Goal: Task Accomplishment & Management: Use online tool/utility

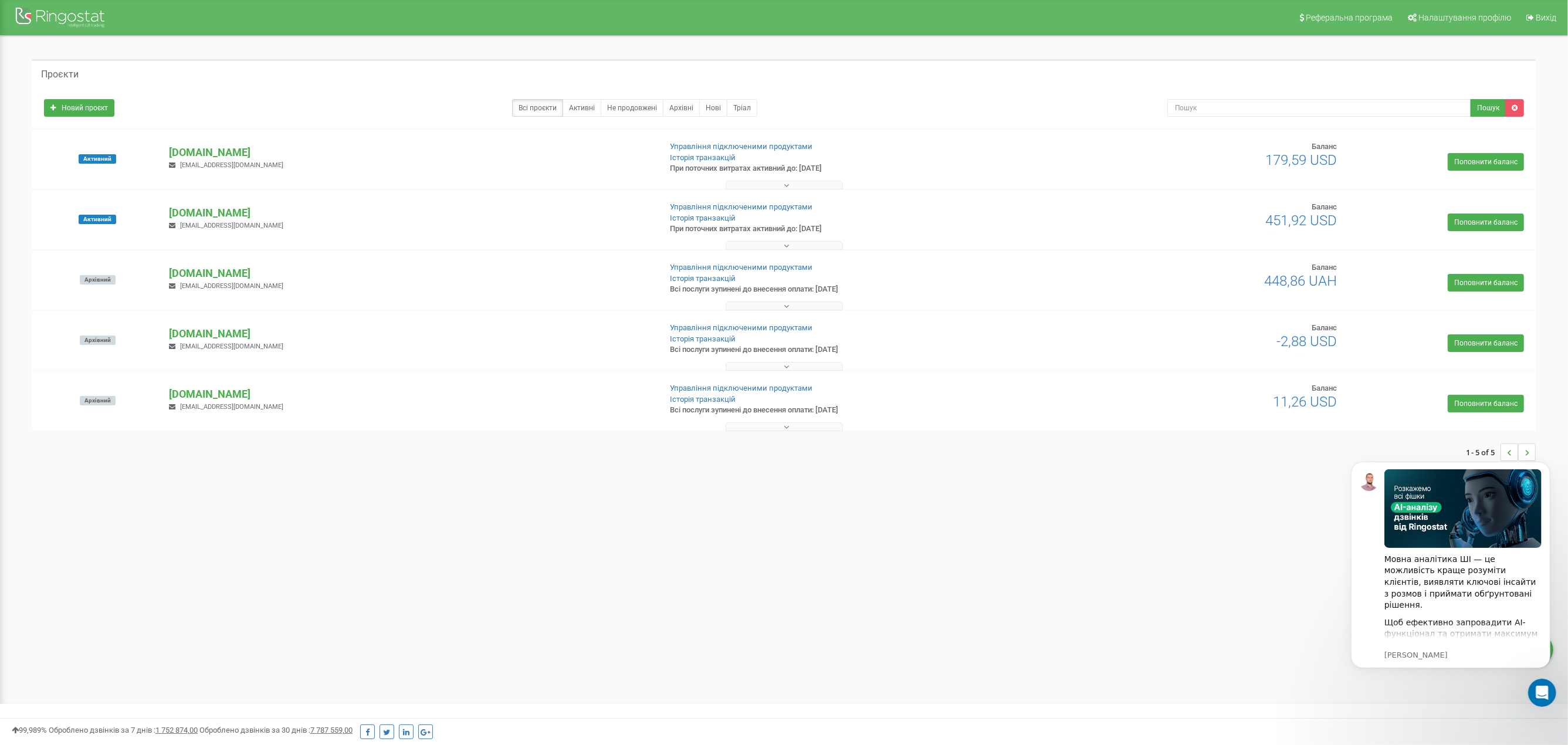
drag, startPoint x: 737, startPoint y: 467, endPoint x: 397, endPoint y: 260, distance: 398.1
click at [737, 467] on div "1 - 5 of 5" at bounding box center [784, 452] width 1504 height 41
click at [255, 145] on p "[DOMAIN_NAME]" at bounding box center [410, 152] width 482 height 15
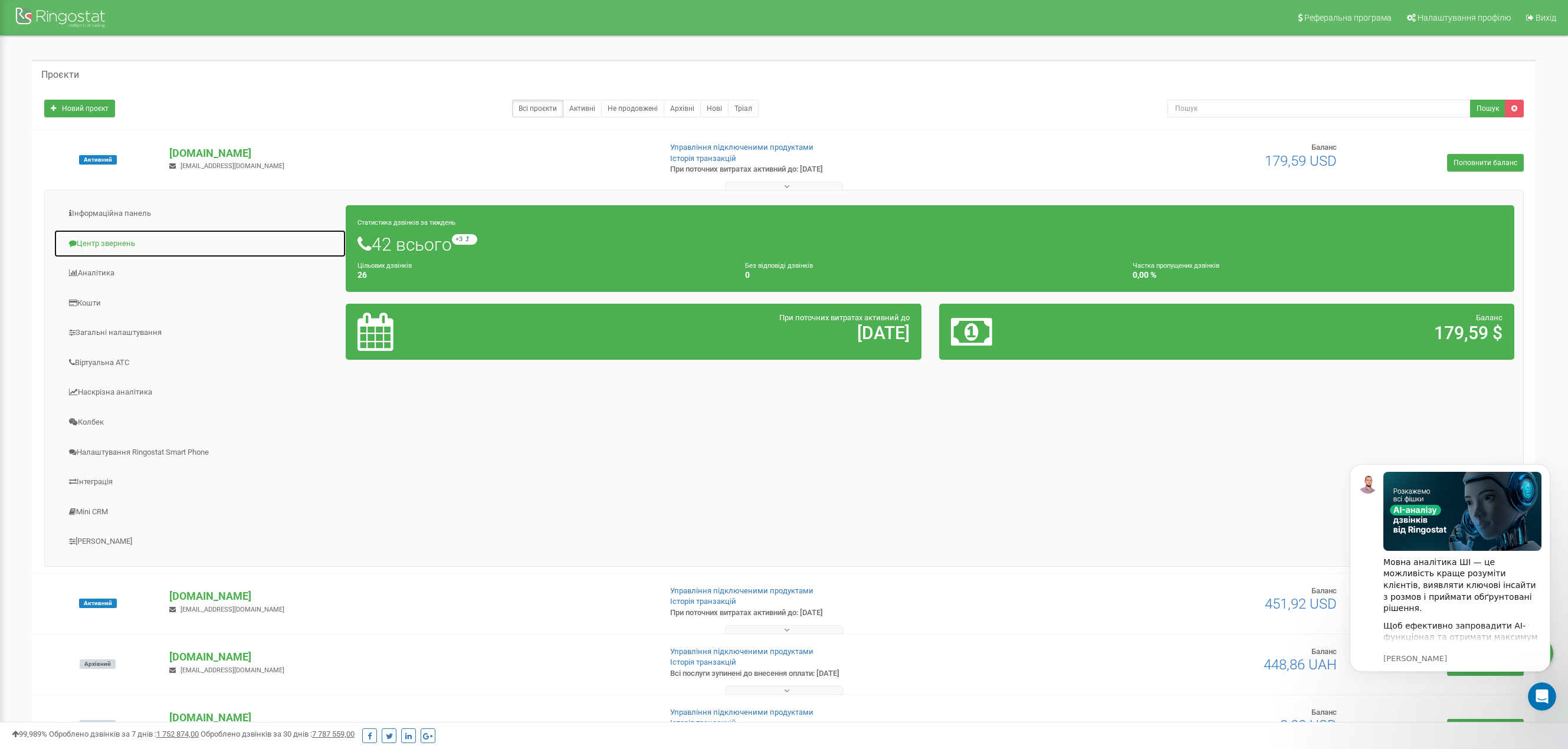
click at [130, 244] on link "Центр звернень" at bounding box center [200, 244] width 292 height 29
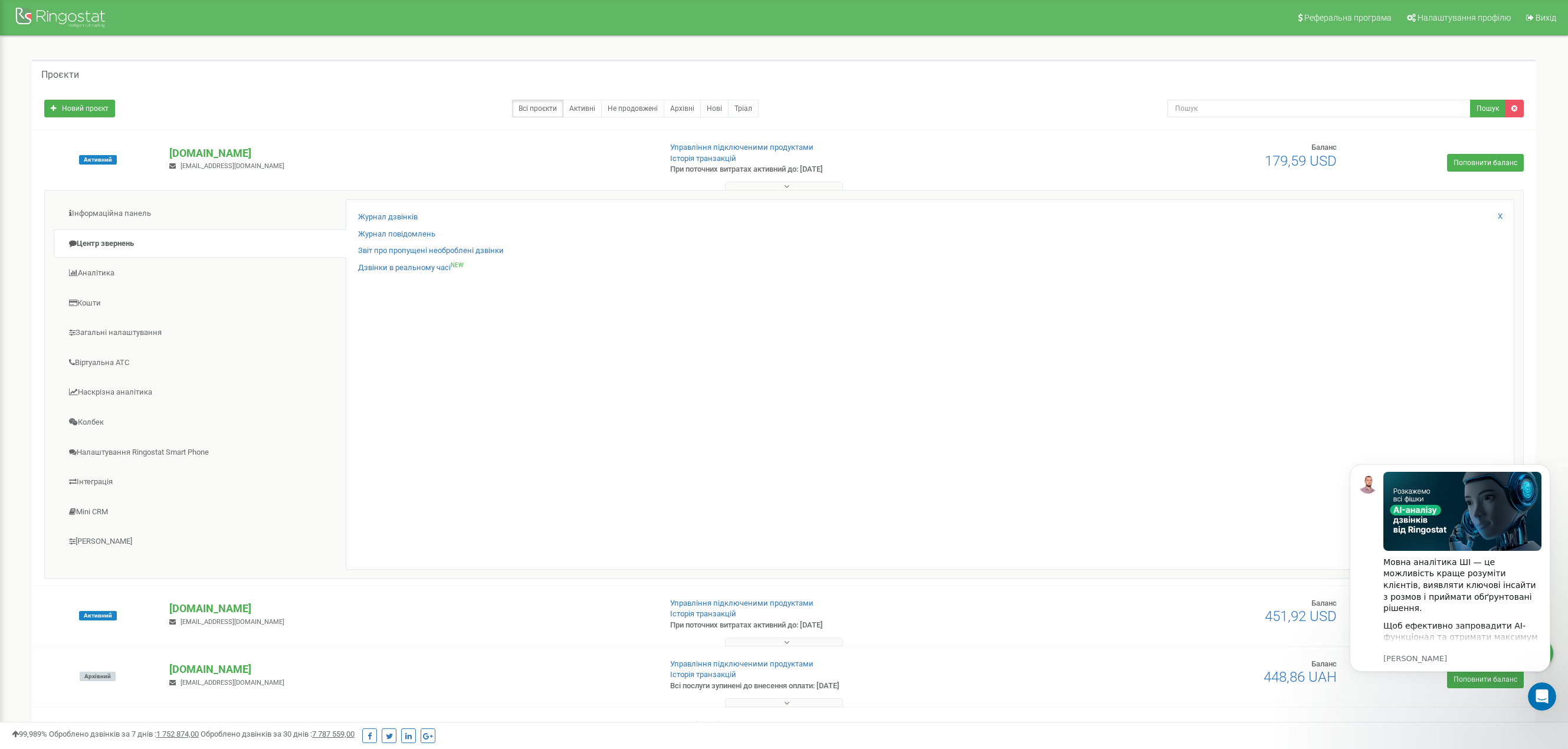
click at [420, 212] on div "Журнал дзвінків" at bounding box center [930, 220] width 1144 height 17
click at [402, 215] on link "Журнал дзвінків" at bounding box center [388, 217] width 60 height 11
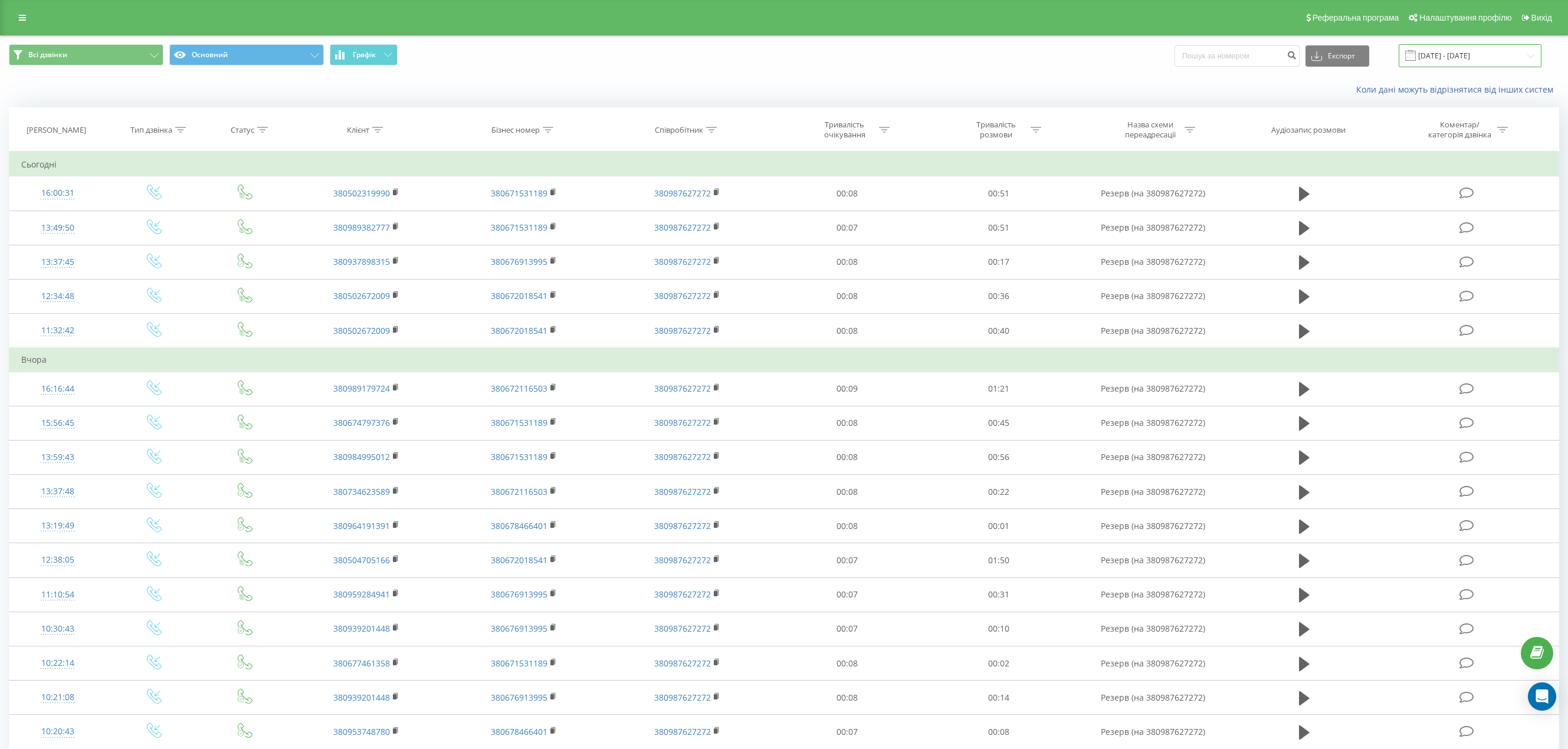
click at [1493, 56] on input "[DATE] - [DATE]" at bounding box center [1470, 56] width 143 height 23
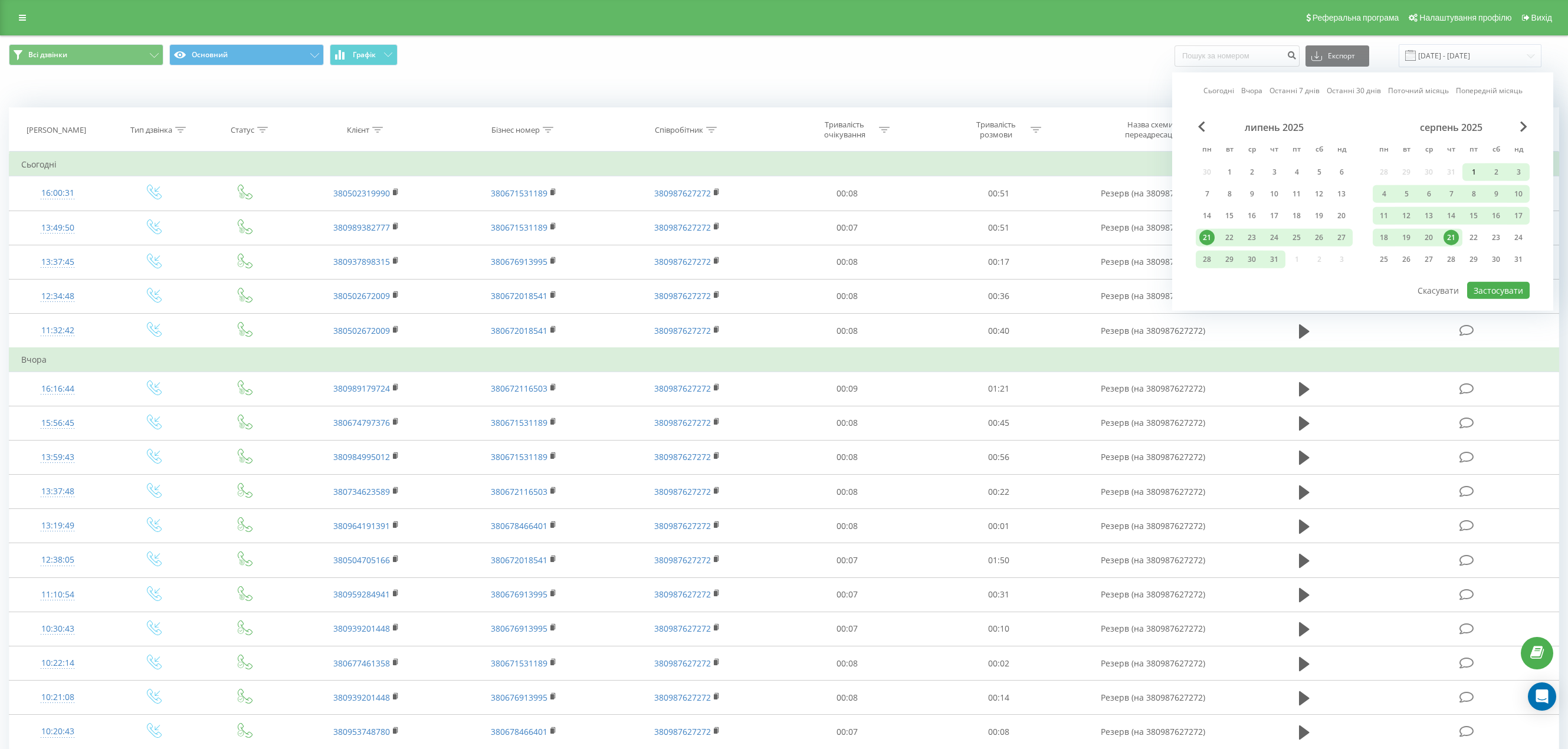
click at [1471, 176] on div "1" at bounding box center [1473, 172] width 15 height 15
click at [1442, 239] on div "21" at bounding box center [1451, 238] width 23 height 17
click at [1498, 286] on button "Застосувати" at bounding box center [1498, 291] width 63 height 17
type input "[DATE] - [DATE]"
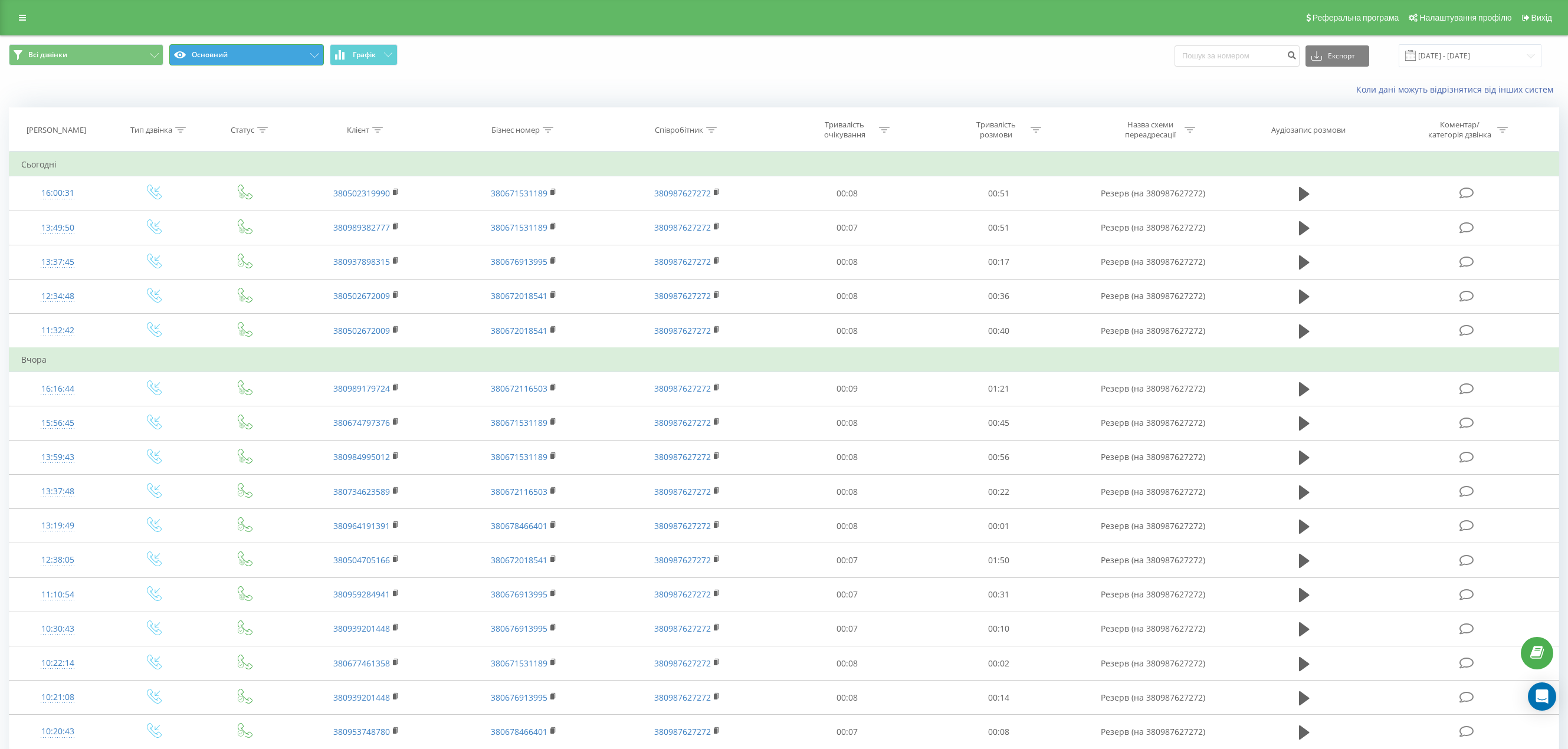
click at [264, 56] on button "Основний" at bounding box center [247, 55] width 154 height 21
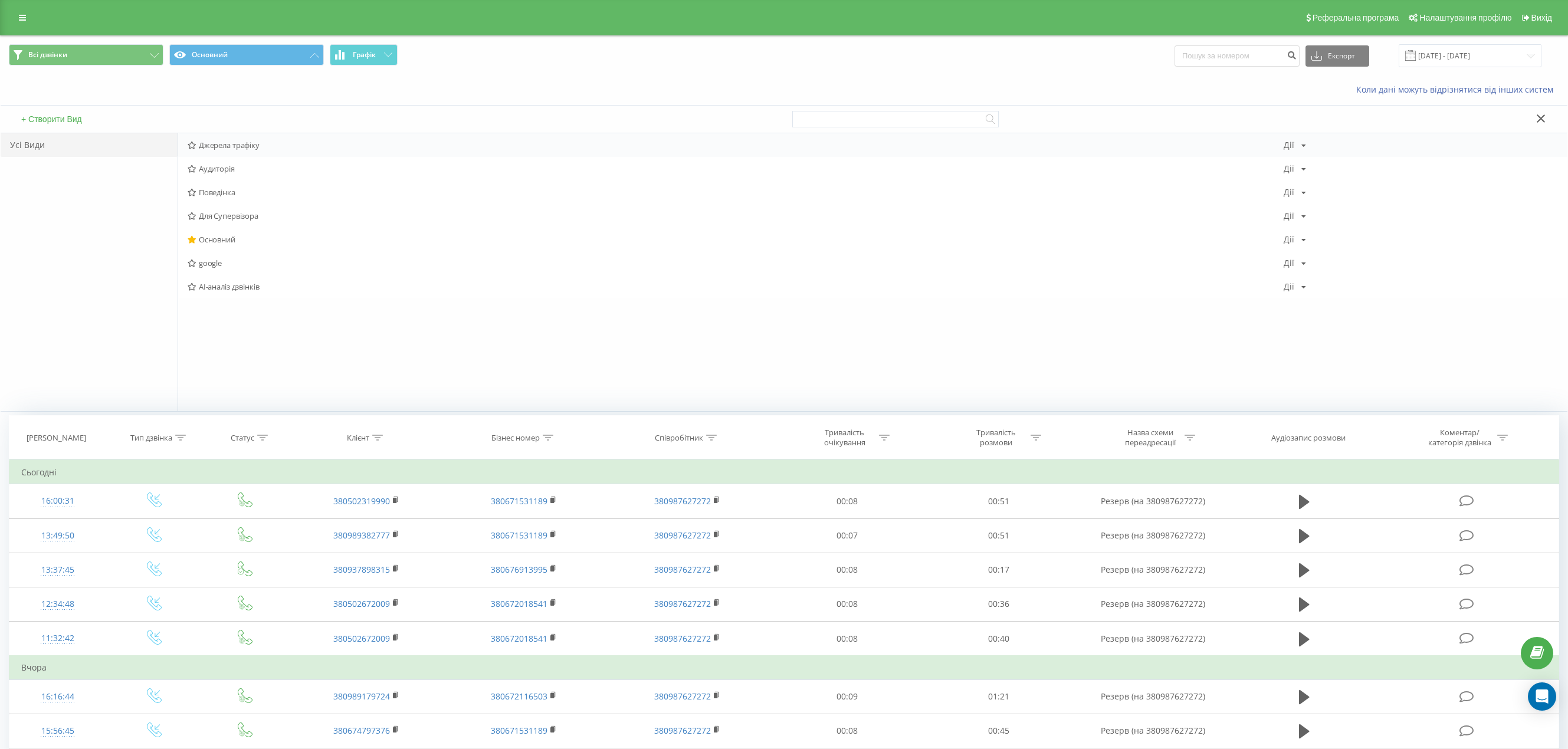
click at [244, 143] on span "Джерела трафіку" at bounding box center [736, 145] width 1096 height 8
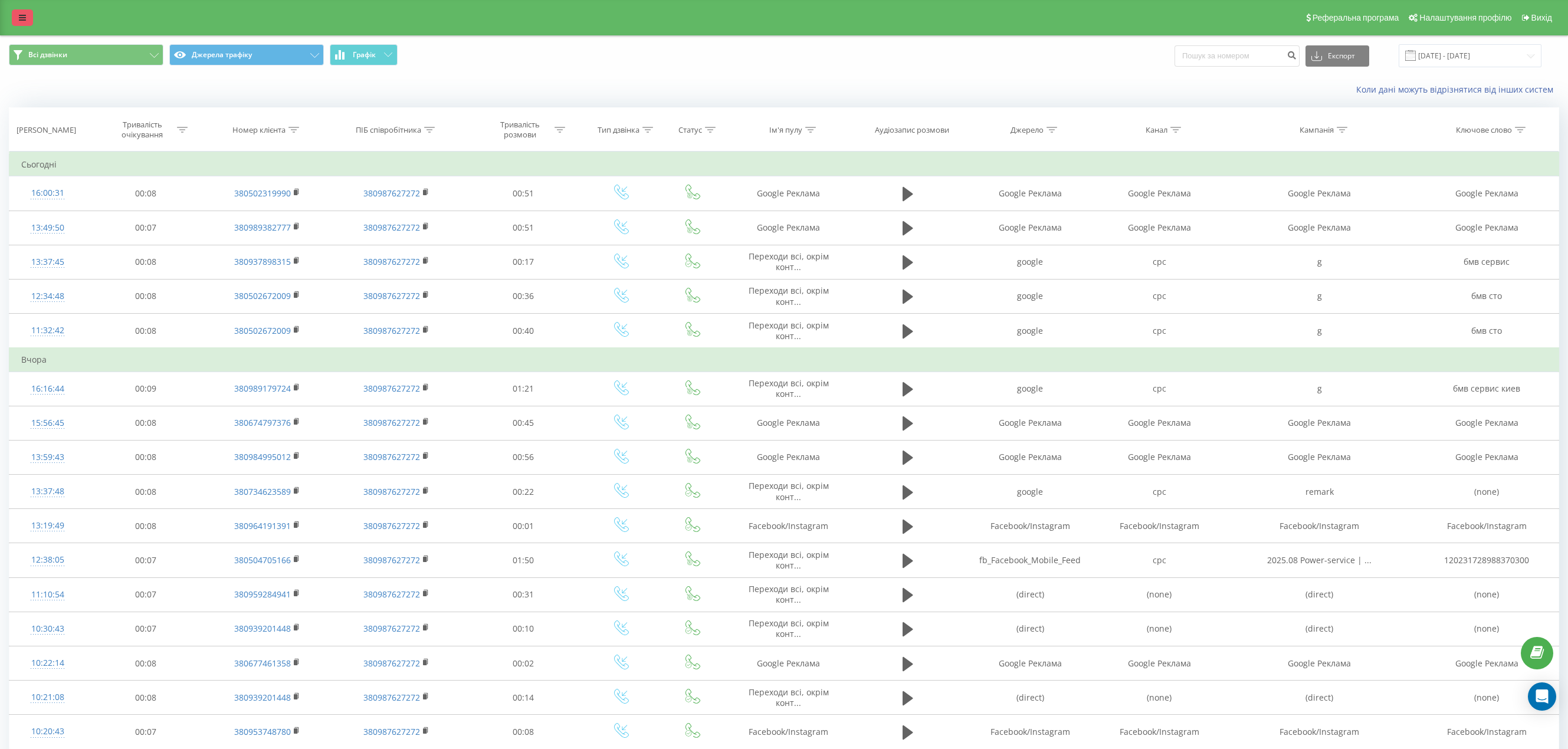
click at [17, 13] on link at bounding box center [22, 17] width 21 height 17
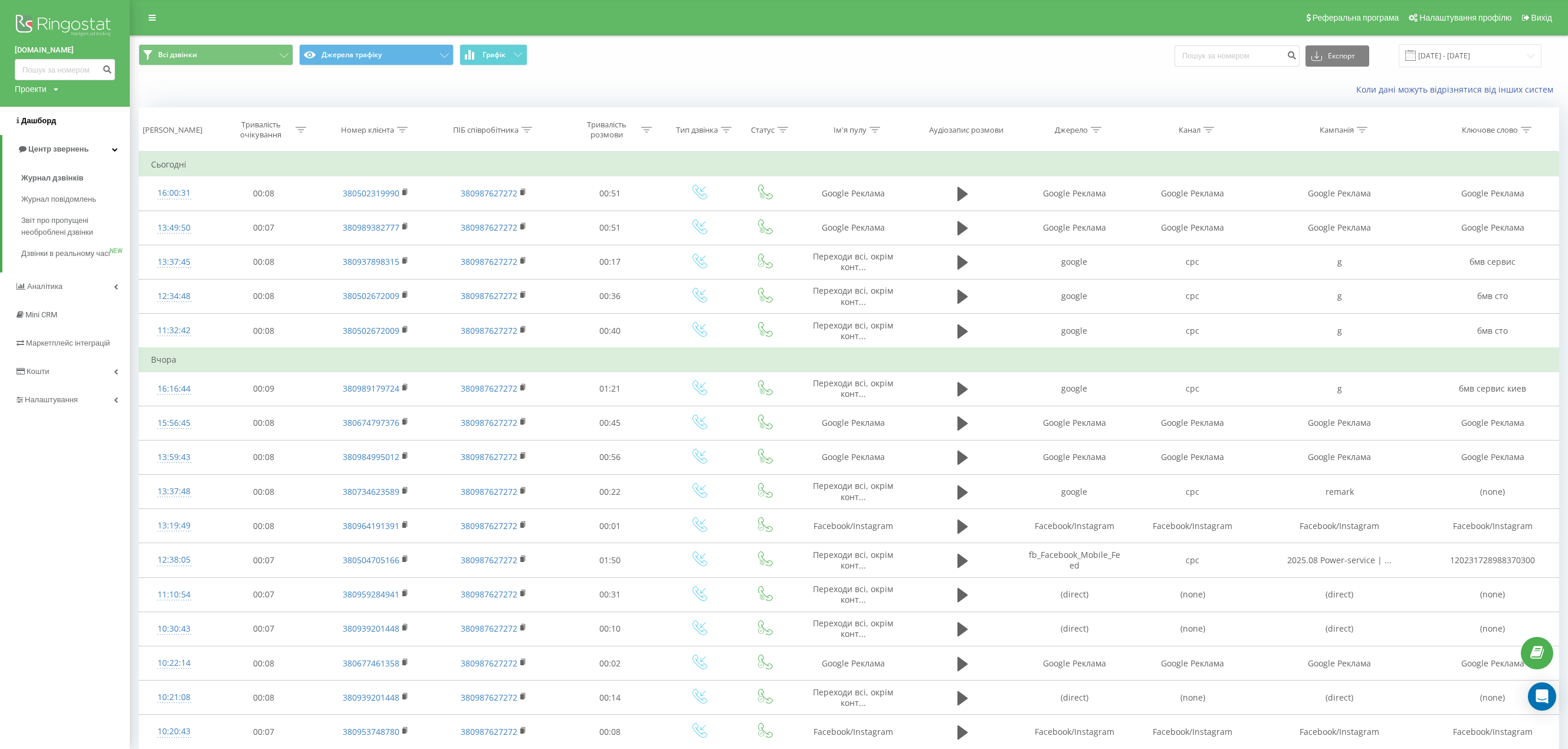
click at [55, 127] on link "Дашборд" at bounding box center [65, 121] width 130 height 28
